Goal: Transaction & Acquisition: Obtain resource

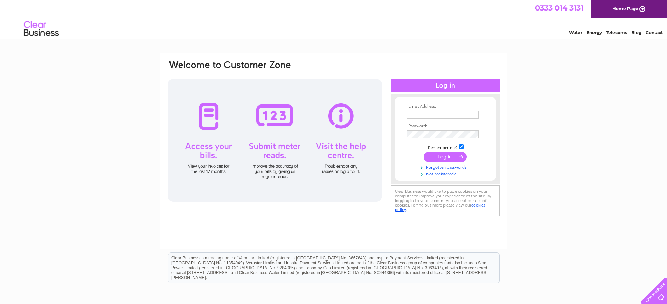
type input "[PERSON_NAME][EMAIL_ADDRESS][DOMAIN_NAME]"
click at [445, 157] on input "submit" at bounding box center [445, 157] width 43 height 10
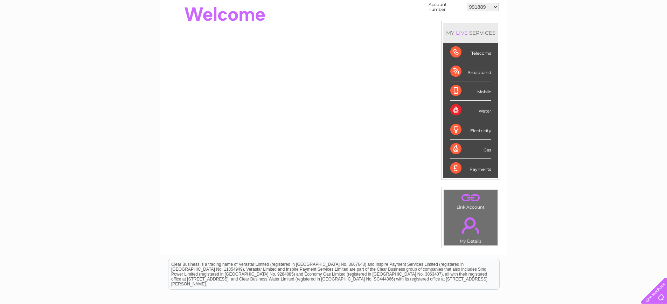
scroll to position [70, 0]
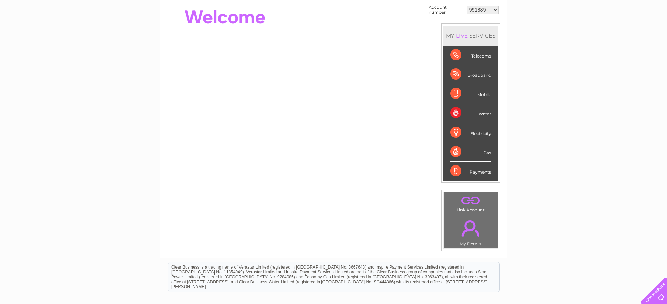
click at [479, 113] on div "Water" at bounding box center [470, 112] width 41 height 19
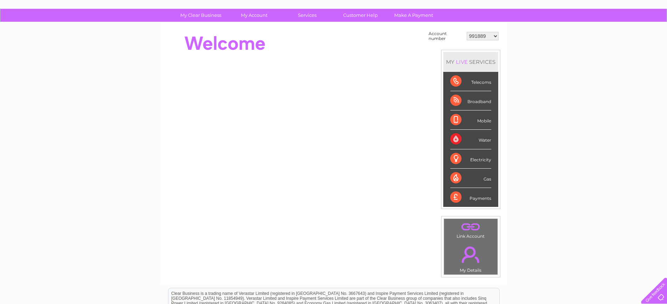
scroll to position [0, 0]
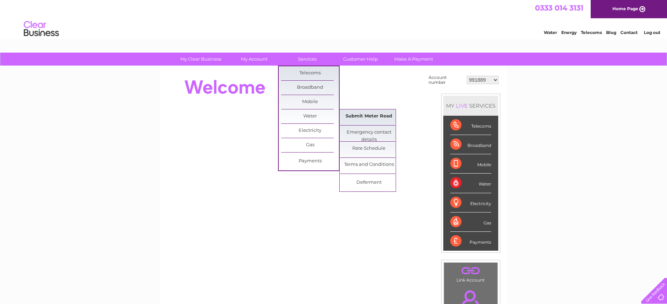
click at [354, 115] on link "Submit Meter Read" at bounding box center [369, 116] width 58 height 14
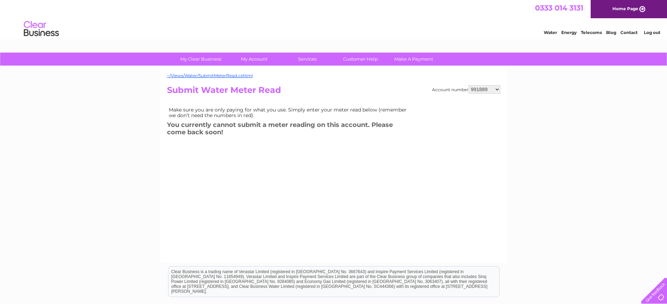
click at [498, 92] on select "991889 30271834" at bounding box center [485, 89] width 32 height 8
select select "30271834"
click at [469, 85] on select "991889 30271834" at bounding box center [485, 89] width 32 height 8
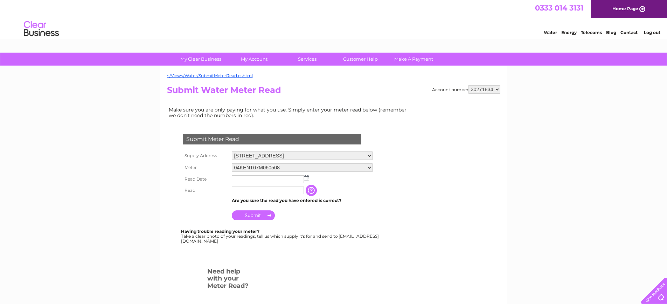
click at [307, 178] on img at bounding box center [306, 178] width 5 height 6
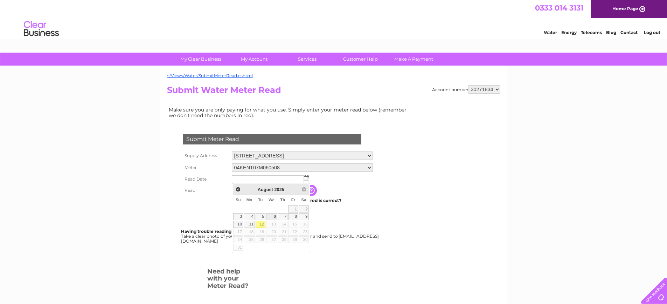
click at [273, 217] on link "6" at bounding box center [271, 216] width 11 height 7
type input "2025/08/06"
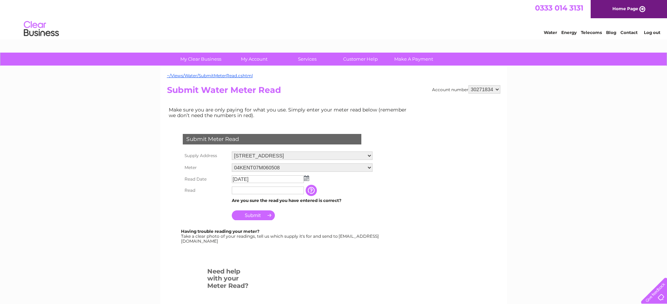
click at [239, 192] on input "text" at bounding box center [268, 190] width 72 height 8
drag, startPoint x: 255, startPoint y: 195, endPoint x: 250, endPoint y: 193, distance: 5.5
click at [252, 195] on td "14442" at bounding box center [268, 191] width 76 height 12
drag, startPoint x: 236, startPoint y: 190, endPoint x: 224, endPoint y: 190, distance: 11.9
click at [224, 190] on tr "Read 14442 The reading you have just taken from your water meter. Our records i…" at bounding box center [278, 191] width 194 height 12
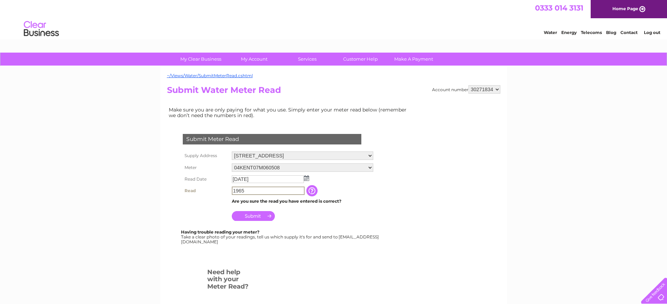
type input "1965"
click at [371, 167] on select "04KENT07M060508 08ELSTER-X17M330030" at bounding box center [302, 167] width 141 height 8
select select "416283"
click at [232, 163] on select "04KENT07M060508 08ELSTER-X17M330030" at bounding box center [302, 167] width 141 height 9
click at [249, 190] on input "text" at bounding box center [268, 190] width 72 height 8
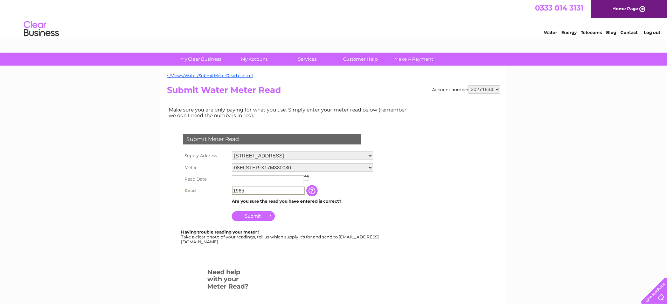
type input "1965"
click at [252, 216] on input "Submit" at bounding box center [253, 216] width 43 height 10
click at [258, 178] on input "text" at bounding box center [268, 179] width 72 height 8
click at [308, 178] on img at bounding box center [307, 178] width 5 height 6
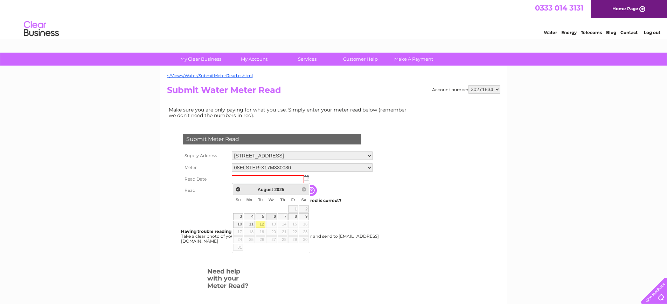
click at [270, 216] on link "6" at bounding box center [271, 216] width 11 height 7
type input "2025/08/06"
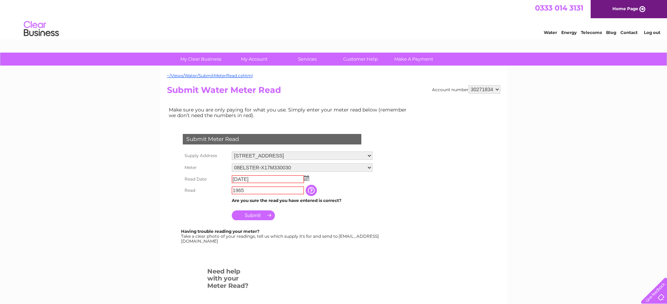
click at [254, 214] on input "Submit" at bounding box center [253, 215] width 43 height 10
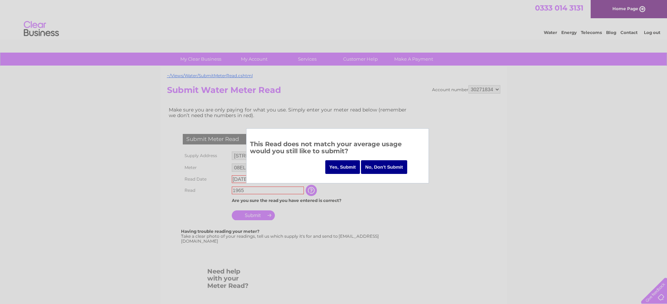
click at [345, 168] on input "Yes, Submit" at bounding box center [342, 167] width 35 height 14
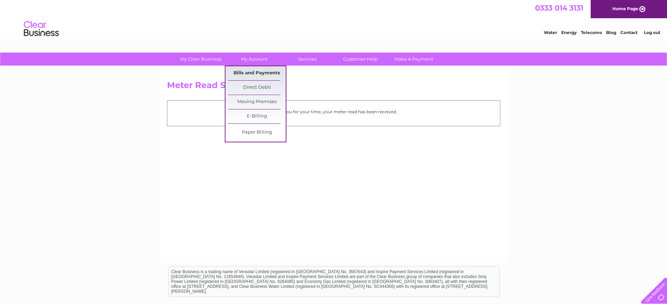
click at [256, 71] on link "Bills and Payments" at bounding box center [257, 73] width 58 height 14
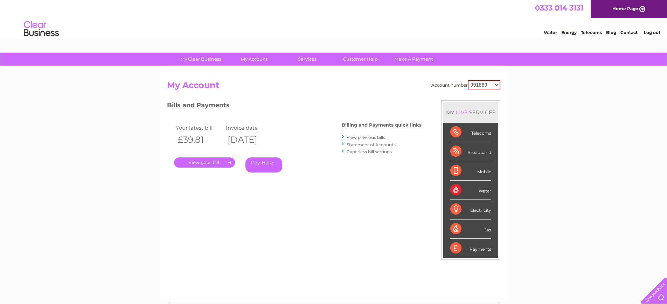
click at [203, 162] on link "." at bounding box center [204, 162] width 61 height 10
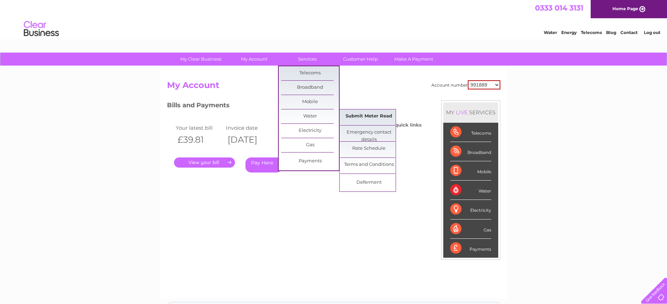
click at [361, 116] on link "Submit Meter Read" at bounding box center [369, 116] width 58 height 14
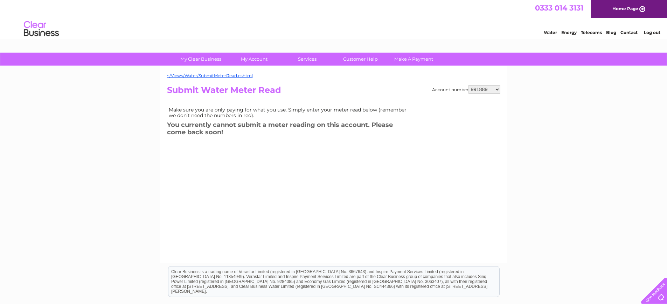
select select "30271834"
click at [469, 85] on select "991889 30271834" at bounding box center [485, 89] width 32 height 8
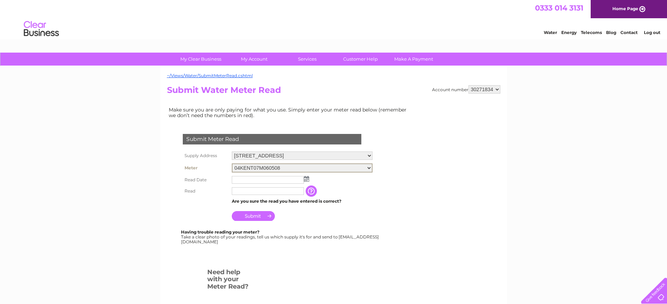
click at [368, 166] on select "04KENT07M060508 08ELSTER-X17M330030" at bounding box center [302, 167] width 141 height 9
click at [232, 163] on select "04KENT07M060508 08ELSTER-X17M330030" at bounding box center [302, 167] width 141 height 9
click at [264, 178] on input "text" at bounding box center [268, 180] width 72 height 8
click at [307, 179] on img at bounding box center [307, 178] width 5 height 6
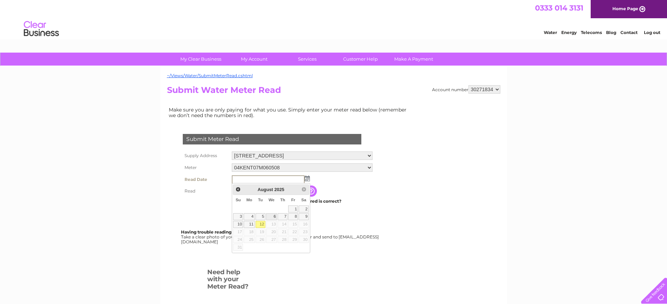
click at [272, 215] on link "6" at bounding box center [271, 216] width 11 height 7
type input "2025/08/06"
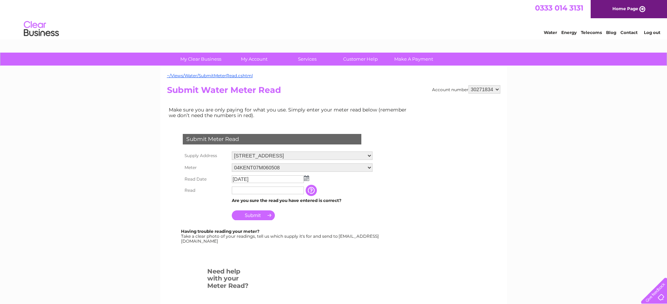
click at [261, 193] on input "text" at bounding box center [268, 190] width 72 height 8
type input "14442"
click at [499, 90] on select "991889 30271834" at bounding box center [485, 89] width 32 height 8
click at [370, 154] on select "[STREET_ADDRESS]" at bounding box center [302, 155] width 141 height 8
click at [496, 90] on select "991889 30271834" at bounding box center [485, 89] width 32 height 8
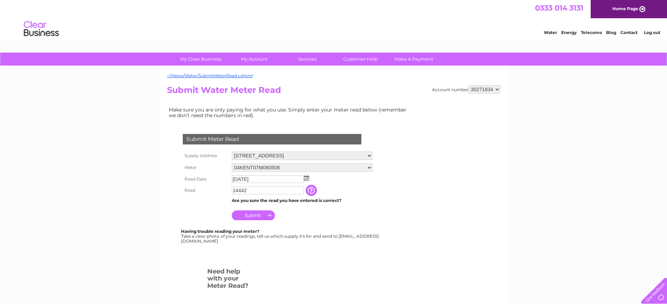
select select "991889"
click at [469, 85] on select "991889 30271834" at bounding box center [485, 89] width 32 height 8
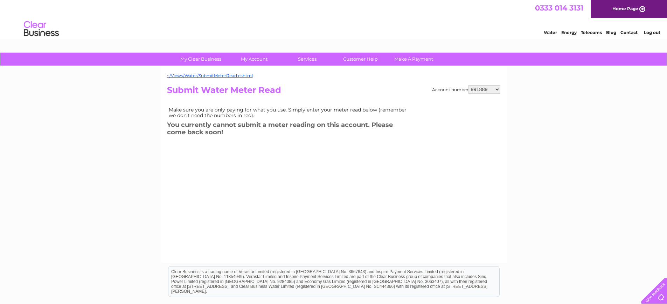
click at [496, 90] on select "991889 30271834" at bounding box center [485, 89] width 32 height 8
select select "30271834"
click at [469, 85] on select "991889 30271834" at bounding box center [485, 89] width 32 height 8
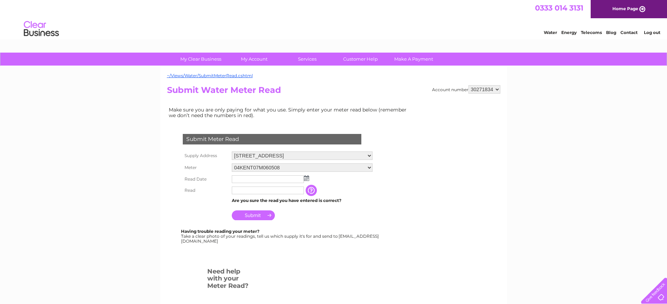
click at [369, 155] on select "[STREET_ADDRESS]" at bounding box center [302, 155] width 141 height 8
click at [232, 151] on select "[STREET_ADDRESS]" at bounding box center [302, 155] width 141 height 9
click at [249, 170] on select "04KENT07M060508 08ELSTER-X17M330030" at bounding box center [302, 168] width 141 height 8
select select "416283"
click at [232, 163] on select "04KENT07M060508 08ELSTER-X17M330030" at bounding box center [302, 167] width 141 height 9
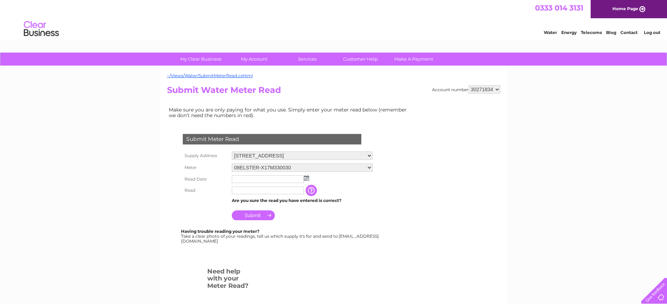
click at [368, 168] on select "04KENT07M060508 08ELSTER-X17M330030" at bounding box center [302, 167] width 141 height 8
select select "320756"
click at [232, 163] on select "04KENT07M060508 08ELSTER-X17M330030" at bounding box center [302, 167] width 141 height 9
click at [306, 178] on img at bounding box center [306, 178] width 5 height 6
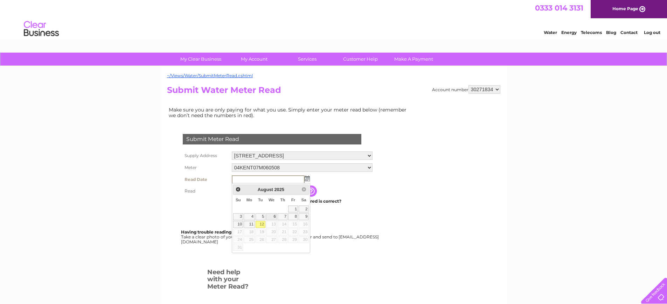
click at [271, 215] on link "6" at bounding box center [271, 216] width 11 height 7
type input "2025/08/06"
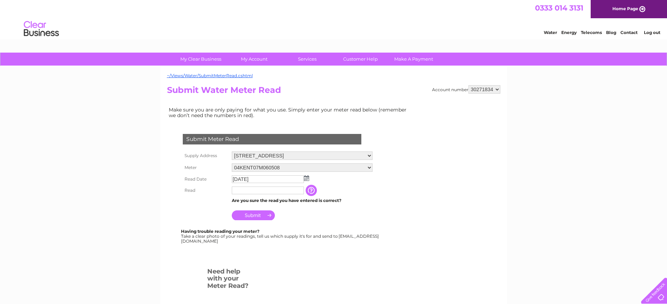
click at [249, 192] on input "text" at bounding box center [268, 190] width 72 height 8
click at [496, 90] on select "991889 30271834" at bounding box center [485, 89] width 32 height 8
select select "991889"
click at [469, 85] on select "991889 30271834" at bounding box center [485, 89] width 32 height 8
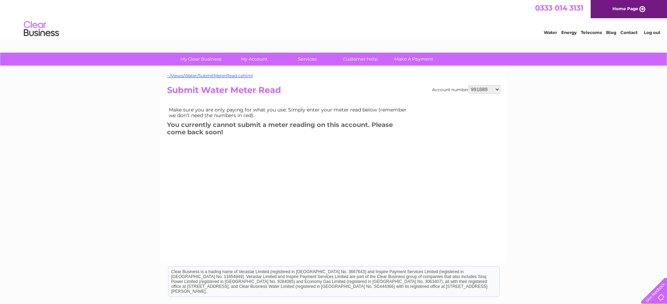
click at [496, 91] on select "991889 30271834" at bounding box center [485, 89] width 32 height 8
select select "30271834"
click at [469, 85] on select "991889 30271834" at bounding box center [485, 89] width 32 height 8
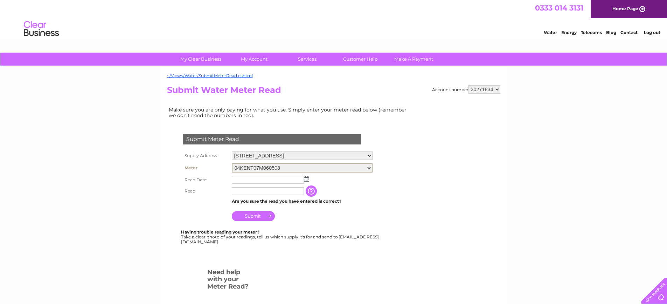
click at [368, 165] on select "04KENT07M060508 08ELSTER-X17M330030" at bounding box center [302, 167] width 141 height 9
select select "416283"
click at [232, 163] on select "04KENT07M060508 08ELSTER-X17M330030" at bounding box center [302, 167] width 141 height 9
click at [497, 88] on select "991889 30271834" at bounding box center [485, 89] width 32 height 8
select select "991889"
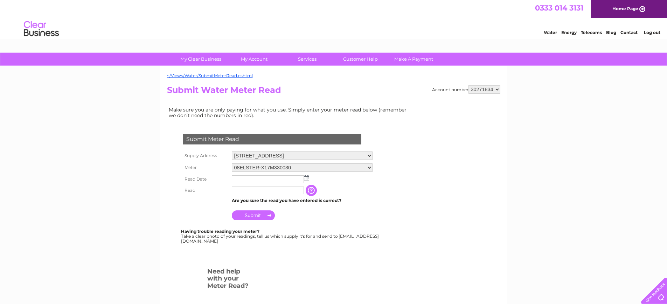
click at [469, 85] on select "991889 30271834" at bounding box center [485, 89] width 32 height 8
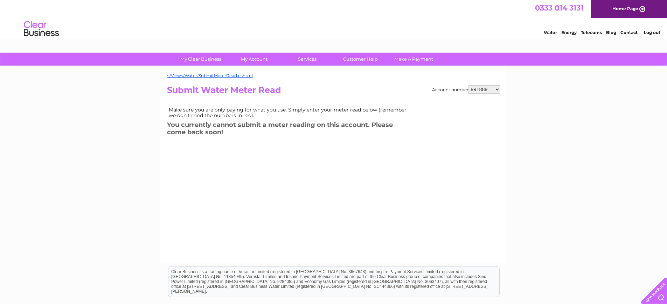
click at [498, 88] on select "991889 30271834" at bounding box center [485, 89] width 32 height 8
select select "30271834"
click at [469, 85] on select "991889 30271834" at bounding box center [485, 89] width 32 height 8
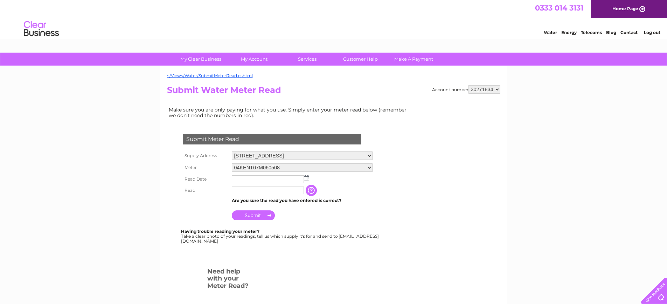
click at [369, 167] on select "04KENT07M060508 08ELSTER-X17M330030" at bounding box center [302, 167] width 141 height 8
click at [232, 163] on select "04KENT07M060508 08ELSTER-X17M330030" at bounding box center [302, 167] width 141 height 9
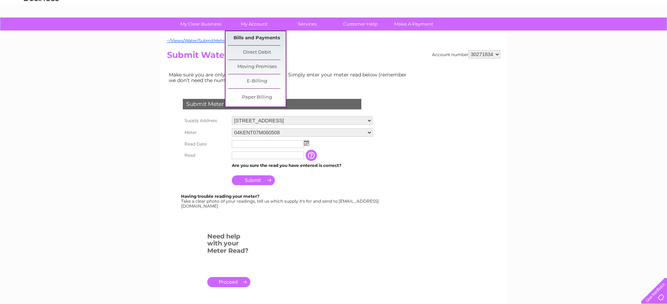
click at [251, 35] on link "Bills and Payments" at bounding box center [257, 38] width 58 height 14
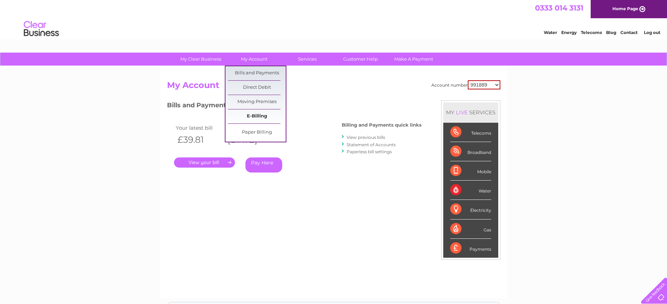
click at [258, 113] on link "E-Billing" at bounding box center [257, 116] width 58 height 14
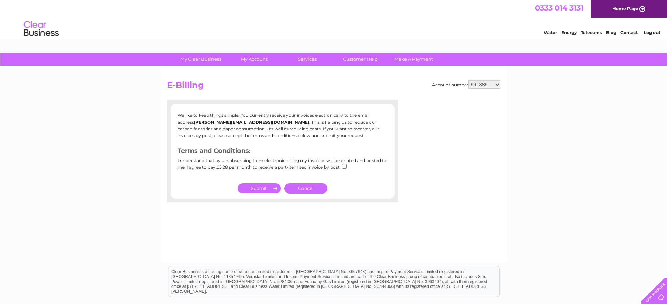
click at [306, 189] on link "Cancel" at bounding box center [305, 188] width 43 height 10
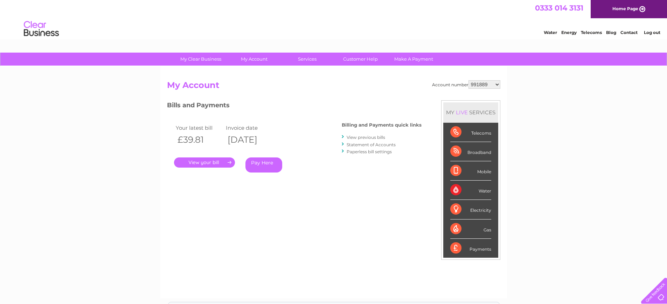
click at [360, 136] on link "View previous bills" at bounding box center [366, 136] width 39 height 5
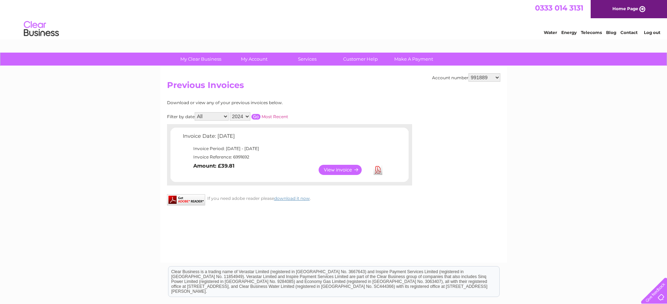
click at [245, 116] on select "2024 2023 2022 2021" at bounding box center [240, 116] width 21 height 8
click at [225, 115] on select "All January February March April May June July August September October Novembe…" at bounding box center [212, 116] width 34 height 8
click at [195, 112] on select "All January February March April May June July August September October Novembe…" at bounding box center [212, 116] width 34 height 8
click at [274, 118] on link "Most Recent" at bounding box center [275, 116] width 27 height 5
click at [273, 116] on link "Most Recent" at bounding box center [275, 116] width 27 height 5
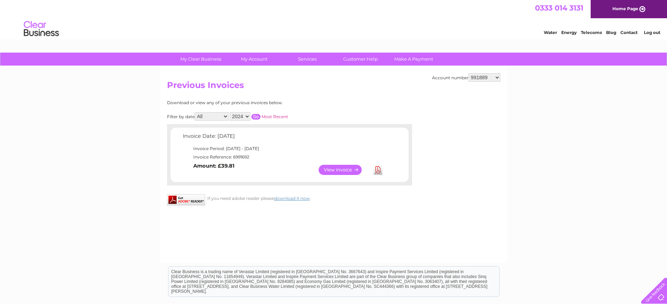
click at [256, 114] on input "button" at bounding box center [255, 117] width 9 height 6
click at [497, 77] on select "991889 30271834" at bounding box center [485, 77] width 32 height 8
select select "30271834"
click at [469, 73] on select "991889 30271834" at bounding box center [485, 77] width 32 height 8
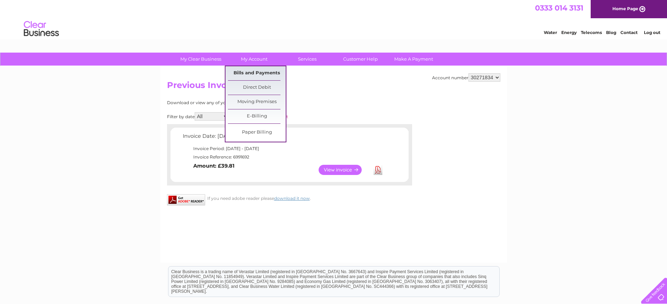
click at [253, 71] on link "Bills and Payments" at bounding box center [257, 73] width 58 height 14
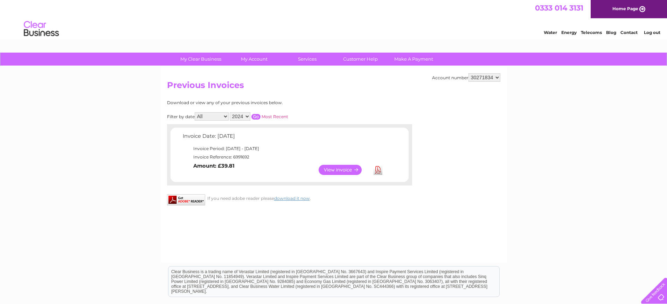
click at [397, 95] on div "Account number 991889 30271834 Previous Invoices Download or view any of your p…" at bounding box center [333, 164] width 347 height 196
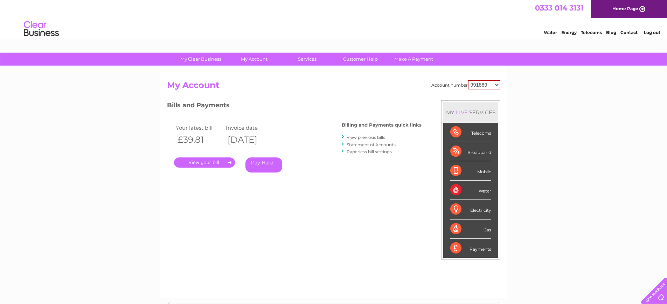
click at [498, 85] on select "991889 30271834" at bounding box center [484, 84] width 33 height 9
select select "30271834"
click at [468, 80] on select "991889 30271834" at bounding box center [484, 84] width 33 height 9
click at [205, 161] on link "." at bounding box center [204, 162] width 61 height 10
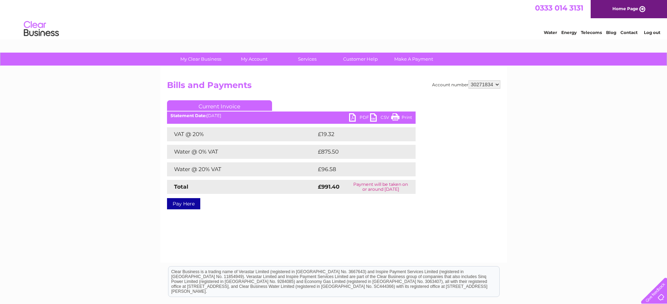
click at [362, 115] on link "PDF" at bounding box center [359, 118] width 21 height 10
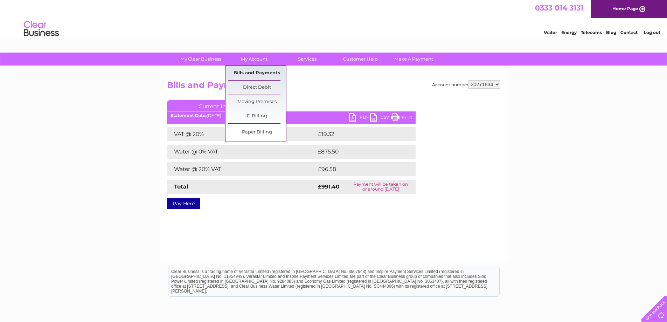
click at [254, 73] on link "Bills and Payments" at bounding box center [257, 73] width 58 height 14
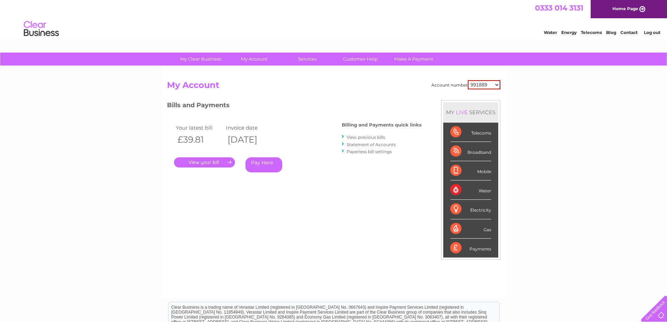
drag, startPoint x: 370, startPoint y: 191, endPoint x: 391, endPoint y: 189, distance: 21.2
click at [370, 191] on div "Bills and Payments Billing and Payments quick links View previous bills Stateme…" at bounding box center [294, 146] width 255 height 92
click at [496, 87] on select "991889 30271834" at bounding box center [484, 84] width 33 height 9
select select "30271834"
click at [468, 80] on select "991889 30271834" at bounding box center [484, 84] width 33 height 9
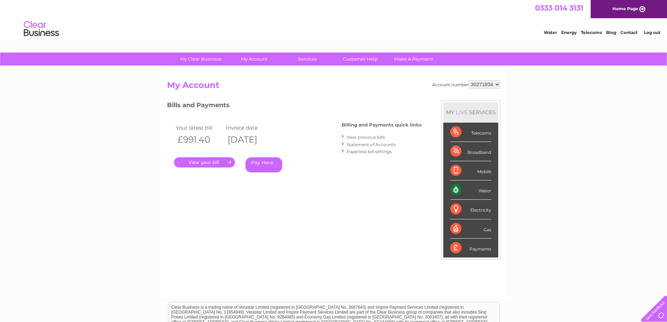
click at [373, 136] on link "View previous bills" at bounding box center [366, 136] width 39 height 5
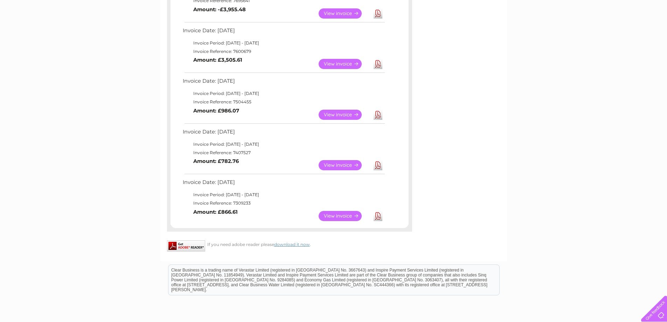
scroll to position [315, 0]
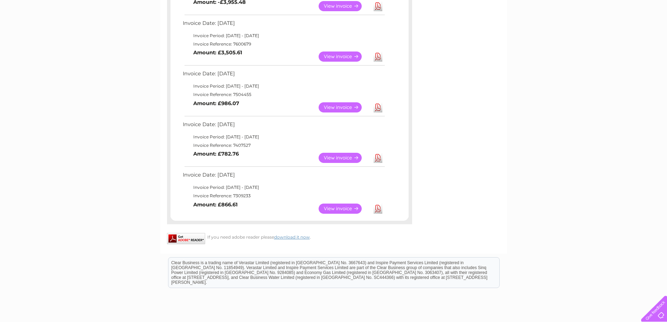
click at [341, 209] on link "View" at bounding box center [344, 208] width 51 height 10
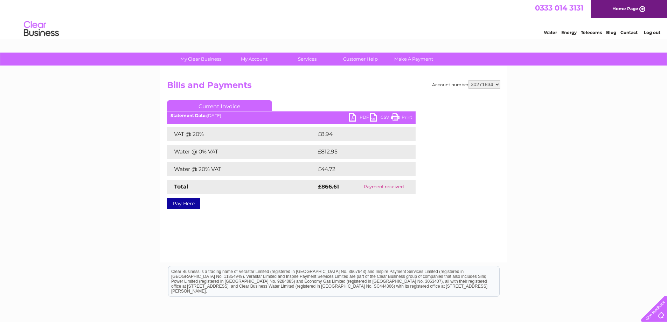
click at [364, 116] on link "PDF" at bounding box center [359, 118] width 21 height 10
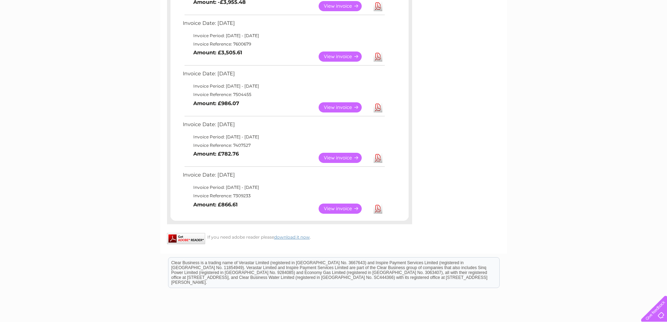
click at [338, 160] on link "View" at bounding box center [344, 158] width 51 height 10
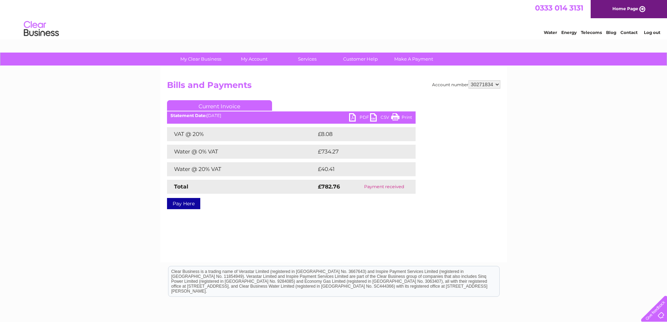
click at [364, 115] on link "PDF" at bounding box center [359, 118] width 21 height 10
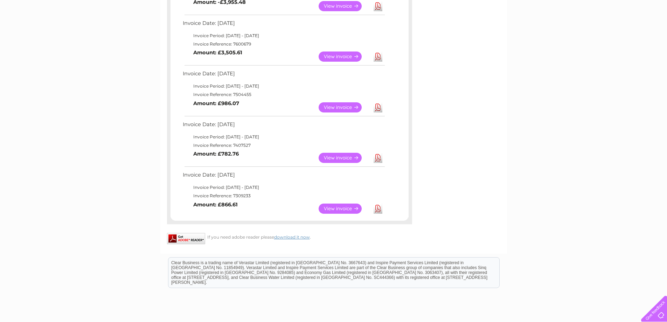
click at [345, 104] on link "View" at bounding box center [344, 107] width 51 height 10
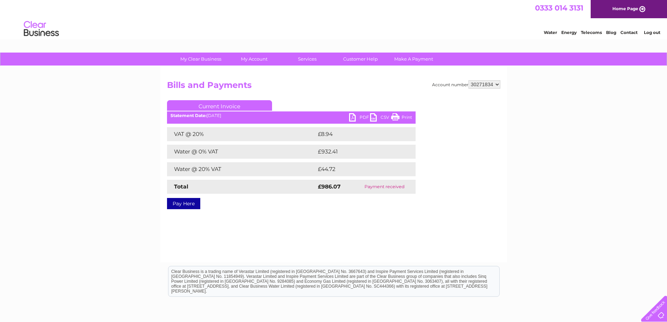
click at [361, 117] on link "PDF" at bounding box center [359, 118] width 21 height 10
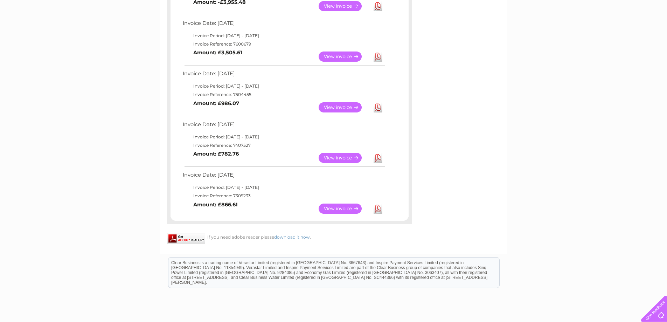
scroll to position [280, 0]
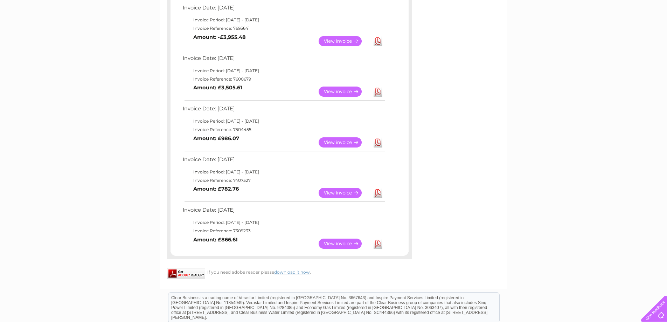
click at [347, 90] on link "View" at bounding box center [344, 91] width 51 height 10
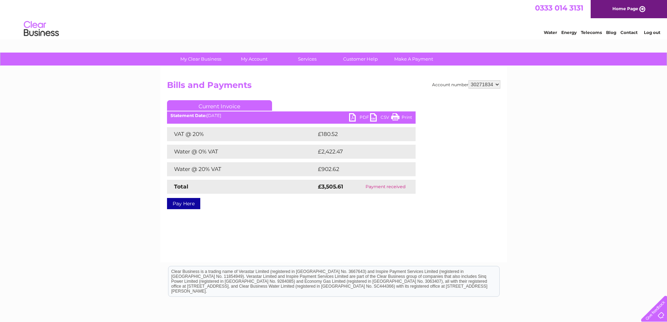
click at [360, 118] on link "PDF" at bounding box center [359, 118] width 21 height 10
